Goal: Task Accomplishment & Management: Complete application form

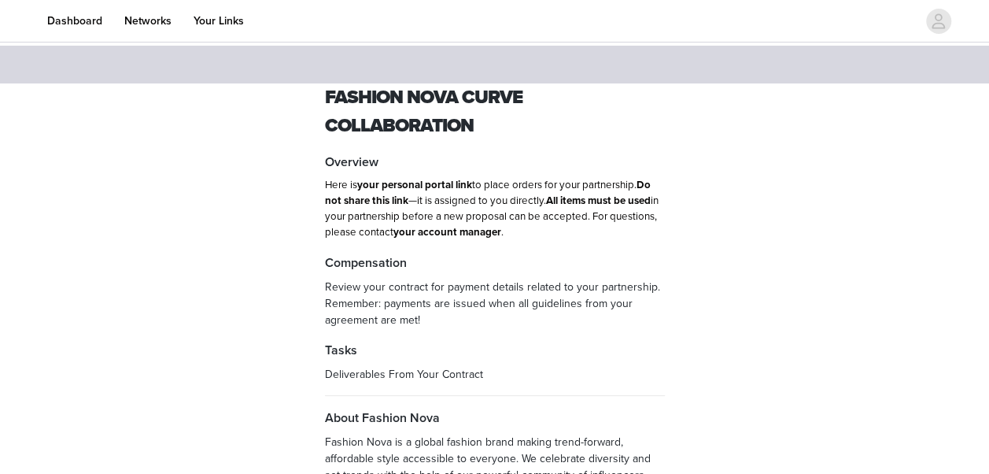
scroll to position [164, 0]
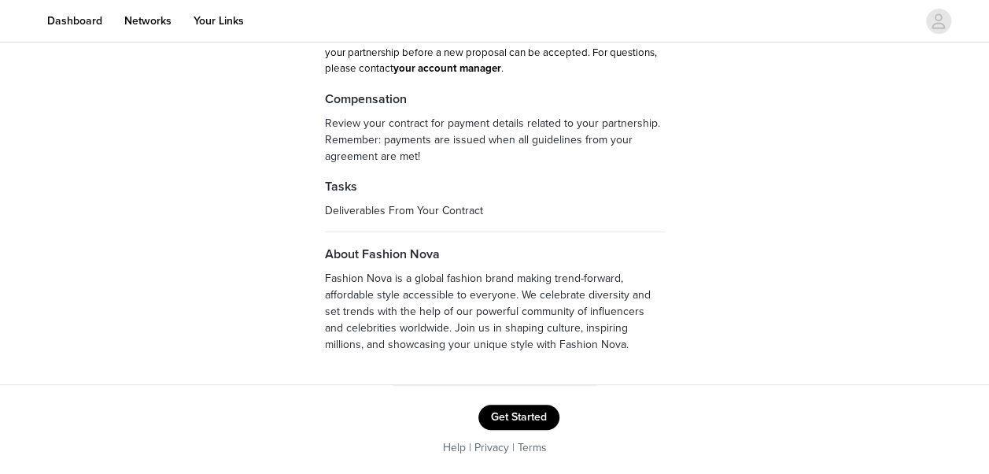
click at [522, 419] on button "Get Started" at bounding box center [518, 416] width 81 height 25
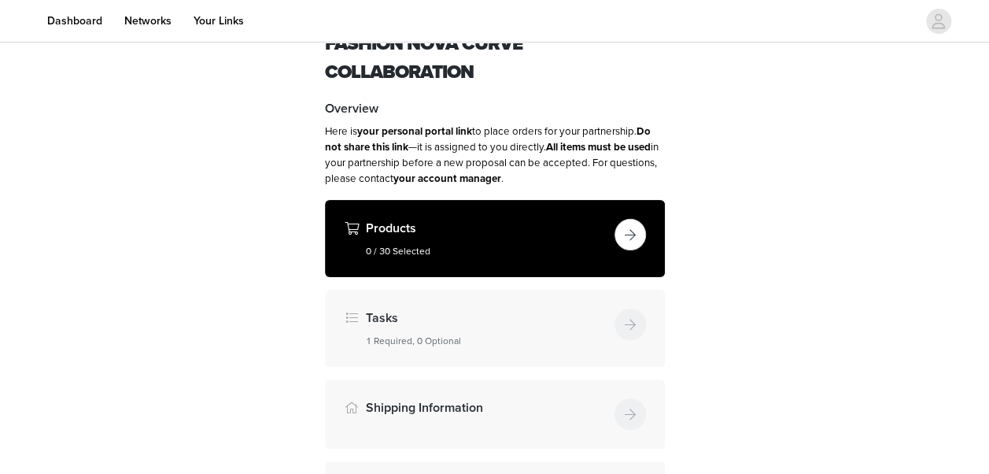
scroll to position [157, 0]
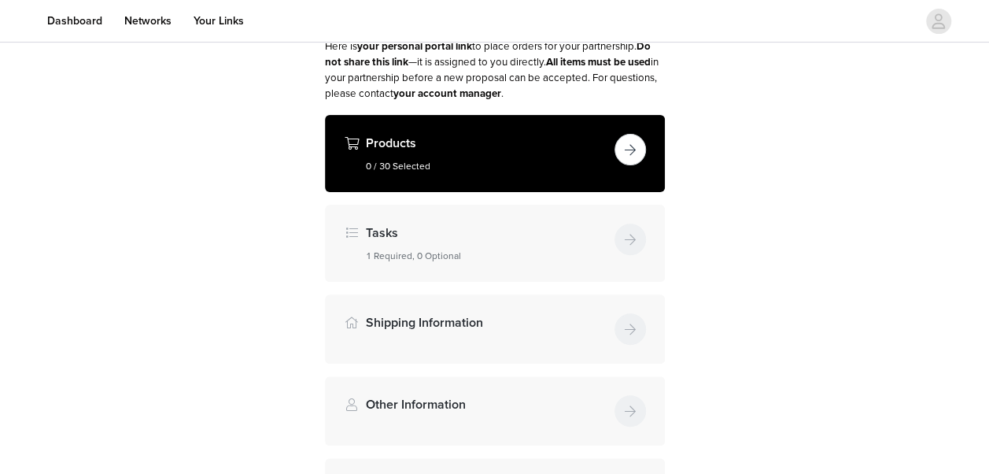
click at [628, 151] on button "button" at bounding box center [629, 149] width 31 height 31
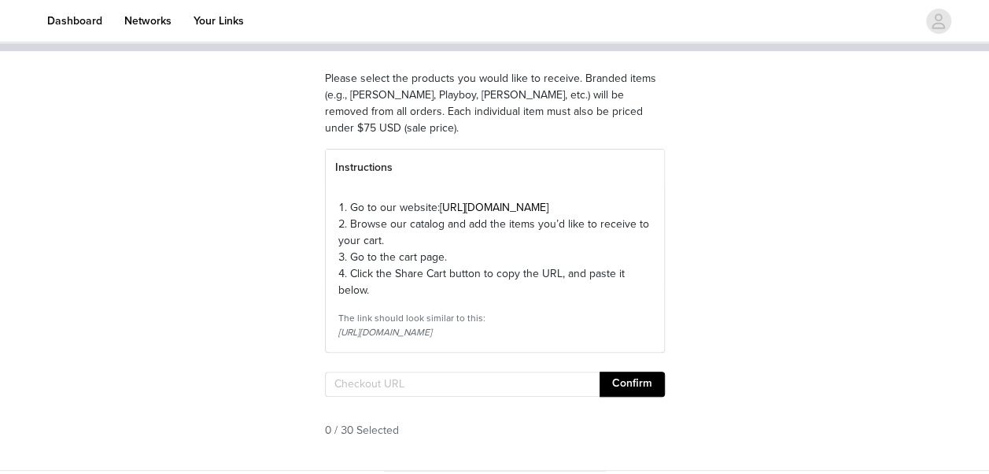
scroll to position [255, 0]
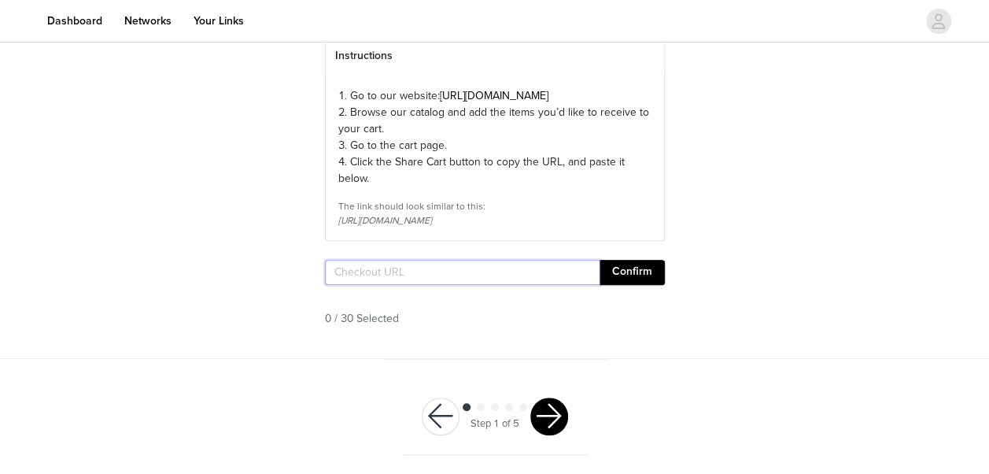
click at [414, 271] on input "text" at bounding box center [462, 272] width 275 height 25
paste input "[URL][DOMAIN_NAME]"
type input "[URL][DOMAIN_NAME]"
click at [637, 277] on button "Confirm" at bounding box center [631, 272] width 65 height 25
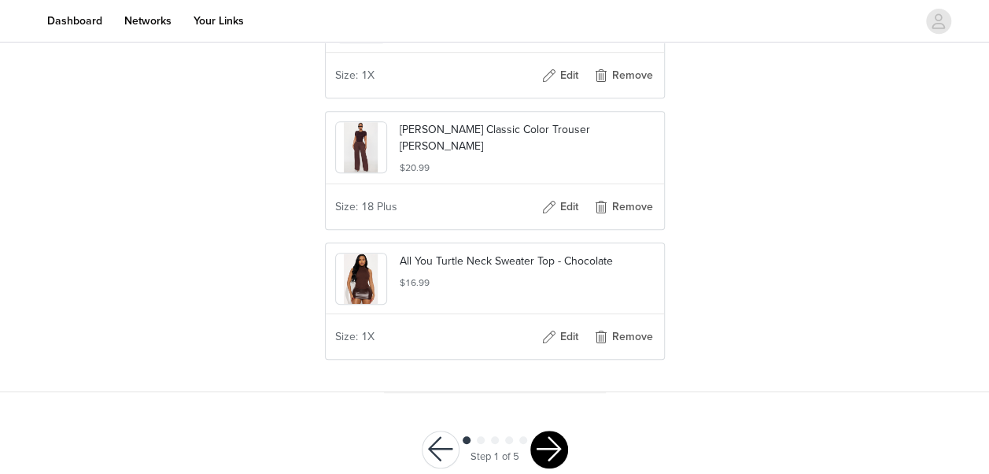
scroll to position [3358, 0]
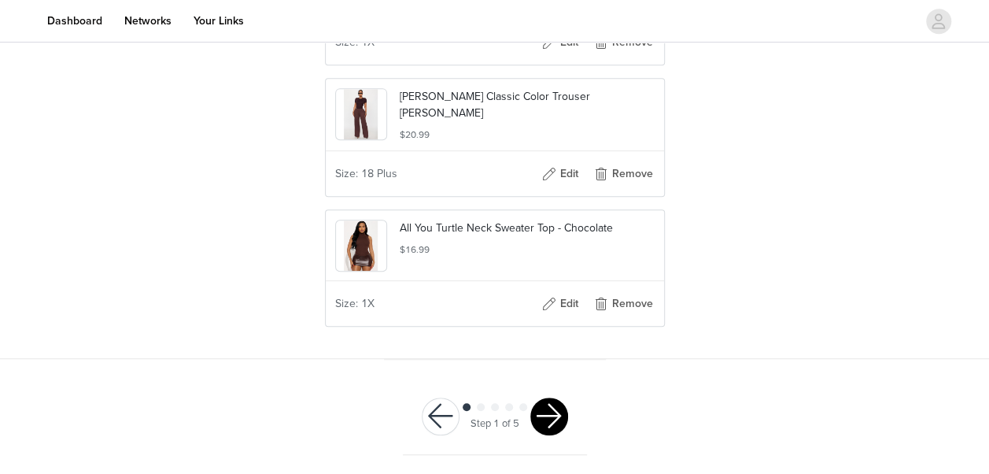
click at [546, 412] on button "button" at bounding box center [549, 416] width 38 height 38
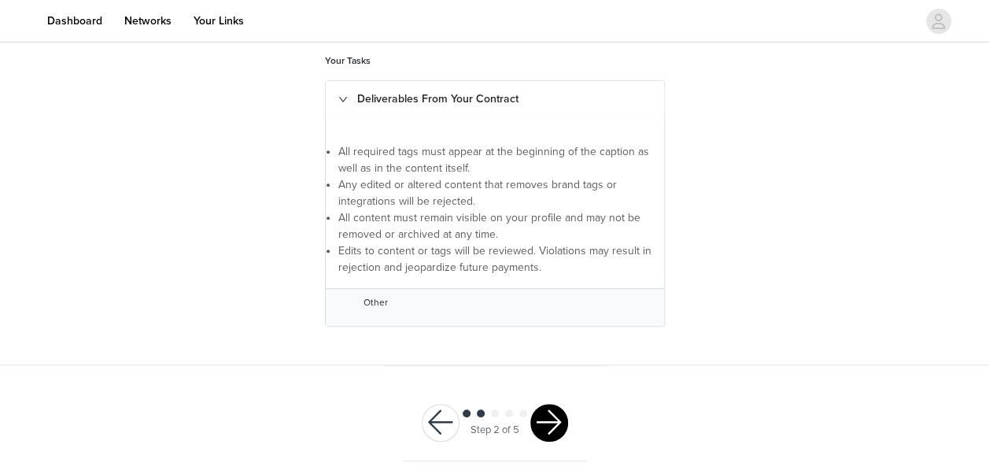
scroll to position [315, 0]
click at [538, 415] on button "button" at bounding box center [549, 422] width 38 height 38
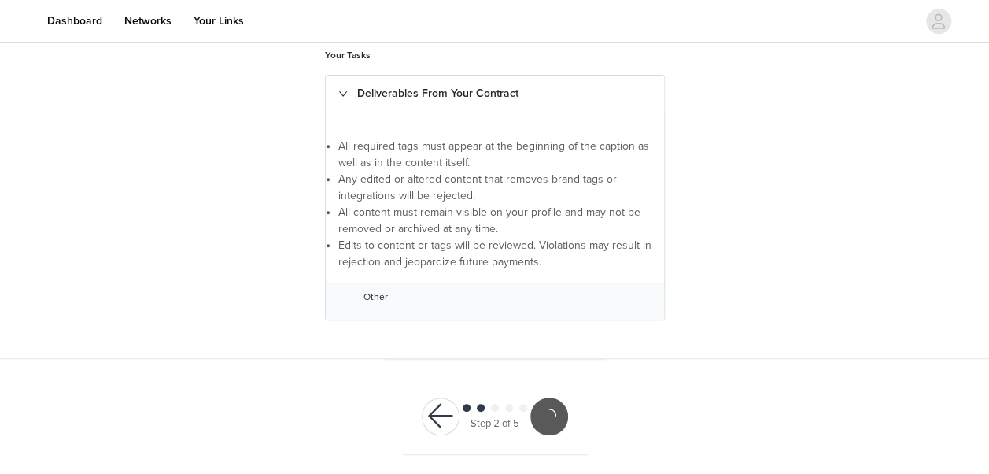
scroll to position [257, 0]
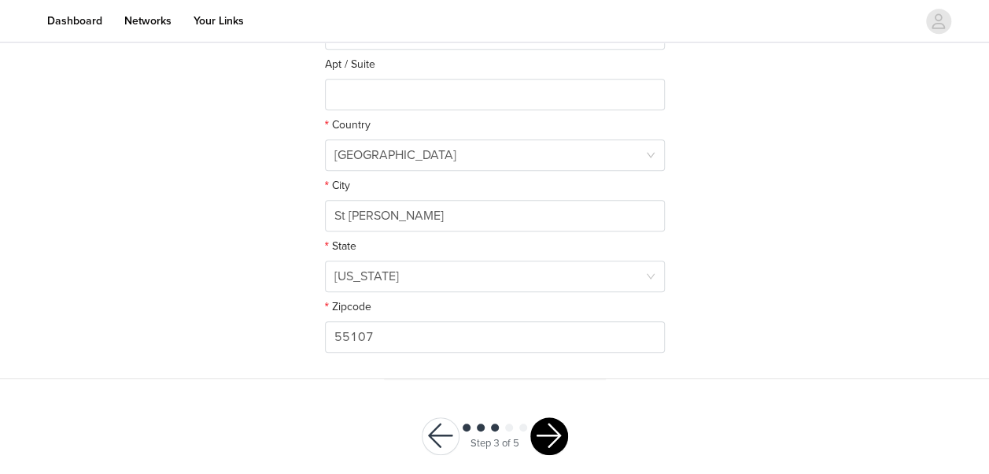
scroll to position [499, 0]
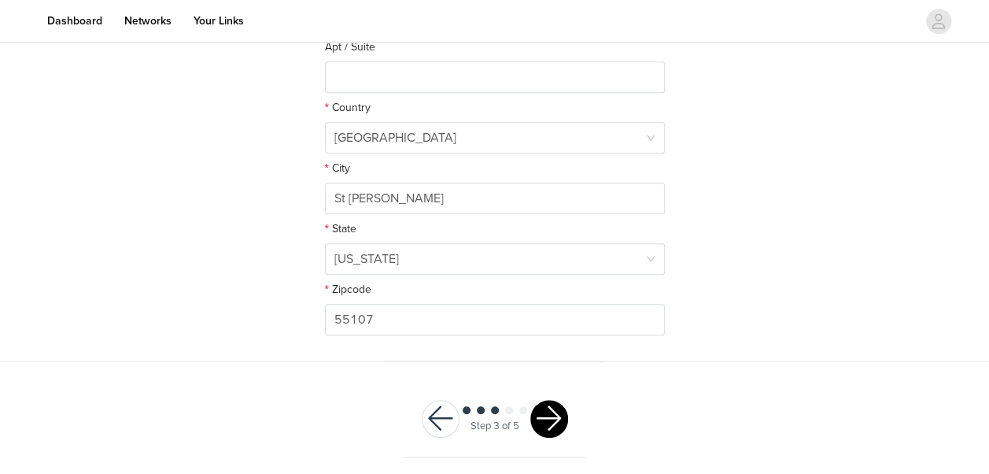
click at [544, 417] on button "button" at bounding box center [549, 419] width 38 height 38
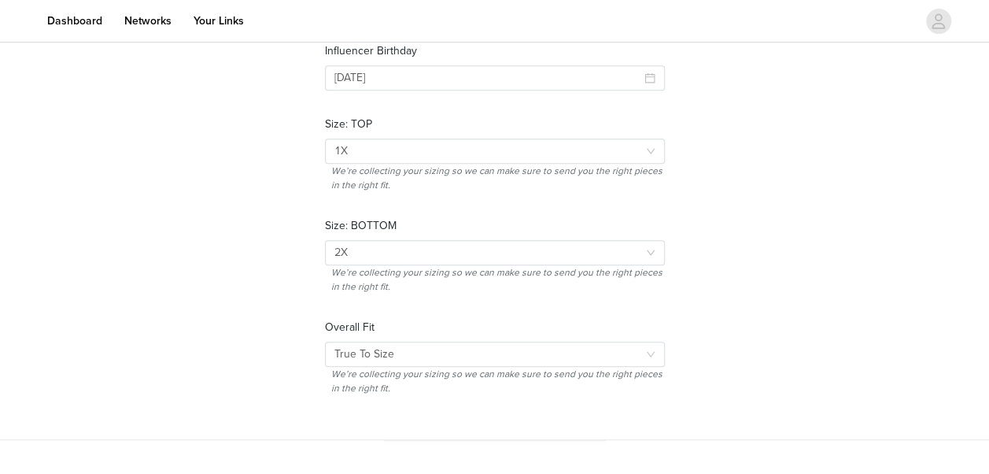
scroll to position [400, 0]
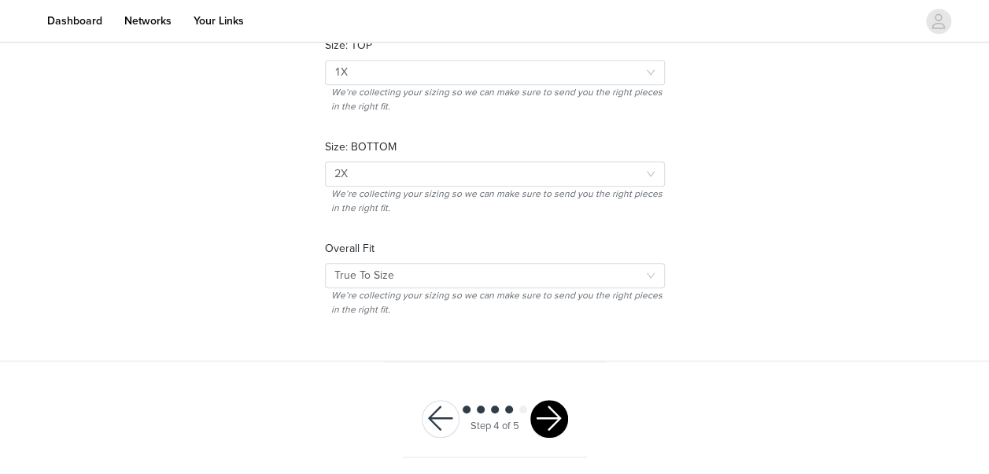
click at [544, 414] on button "button" at bounding box center [549, 419] width 38 height 38
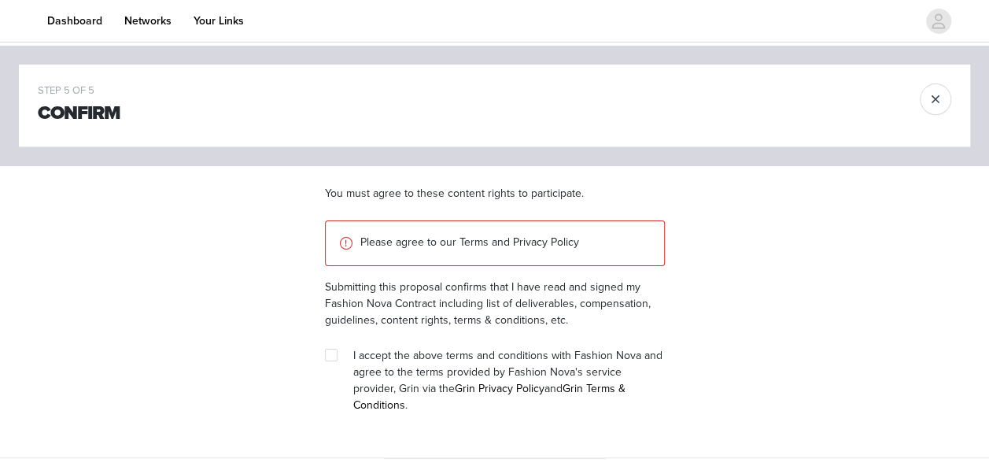
scroll to position [80, 0]
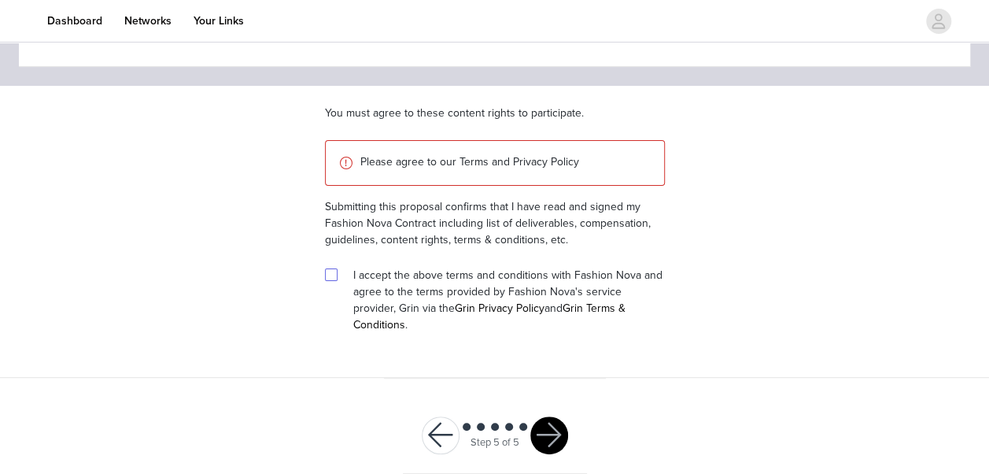
click at [333, 271] on input "checkbox" at bounding box center [330, 273] width 11 height 11
checkbox input "true"
click at [557, 416] on button "button" at bounding box center [549, 435] width 38 height 38
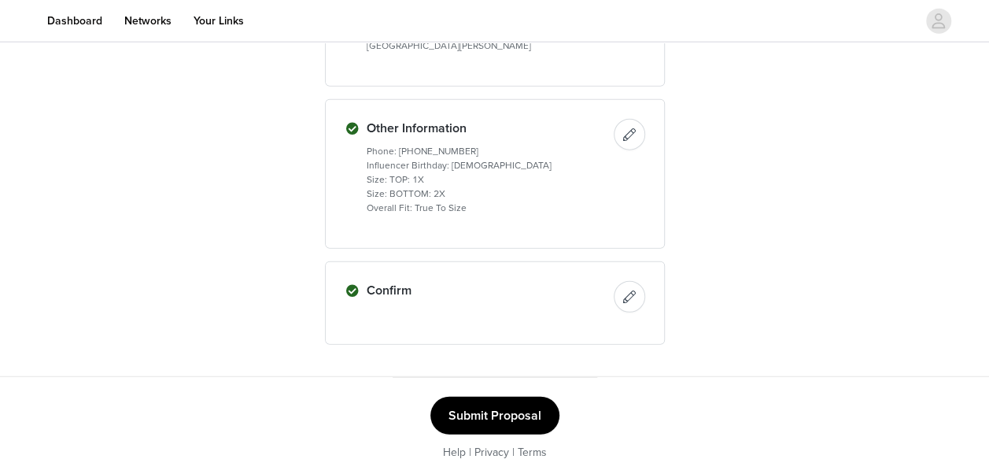
scroll to position [1902, 0]
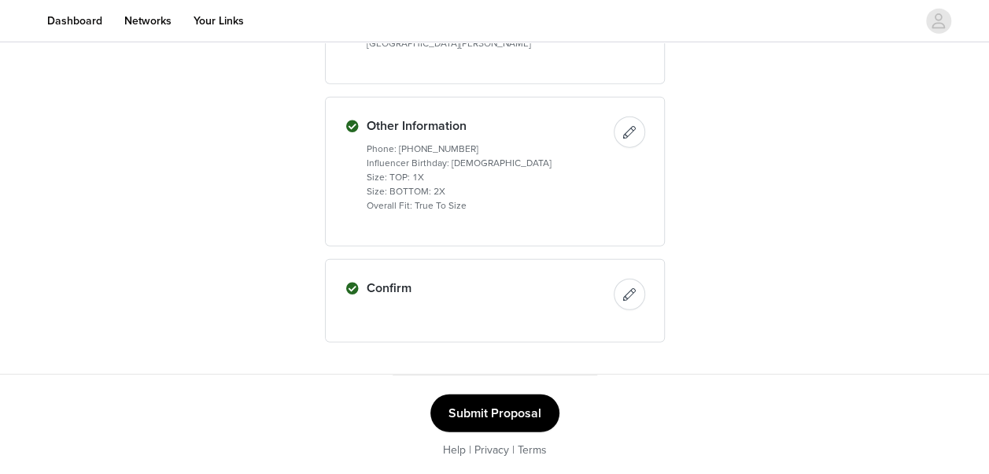
drag, startPoint x: 487, startPoint y: 406, endPoint x: 477, endPoint y: 406, distance: 10.2
click at [487, 406] on button "Submit Proposal" at bounding box center [494, 413] width 129 height 38
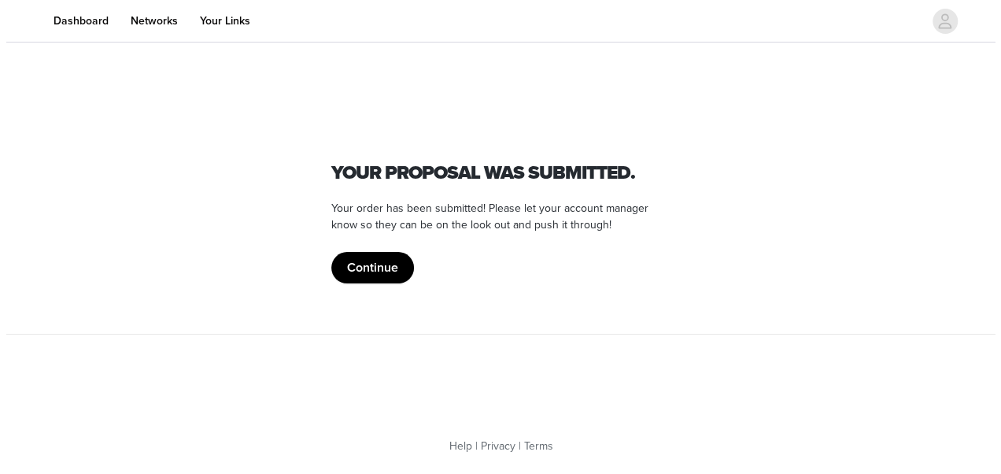
scroll to position [0, 0]
